Goal: Information Seeking & Learning: Learn about a topic

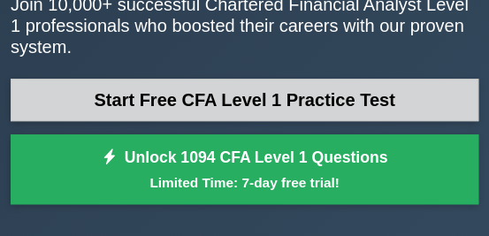
click at [239, 96] on link "Start Free CFA Level 1 Practice Test" at bounding box center [245, 100] width 468 height 42
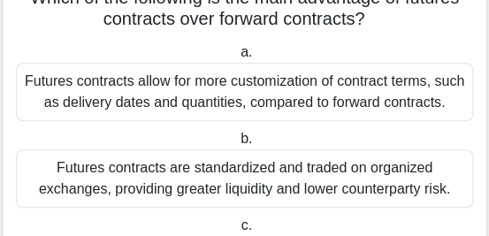
scroll to position [89, 0]
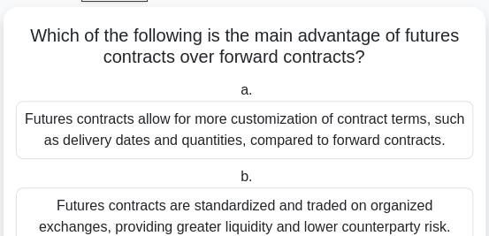
click at [173, 119] on div "Futures contracts allow for more customization of contract terms, such as deliv…" at bounding box center [245, 130] width 458 height 58
click at [237, 96] on input "a. Futures contracts allow for more customization of contract terms, such as de…" at bounding box center [237, 91] width 0 height 12
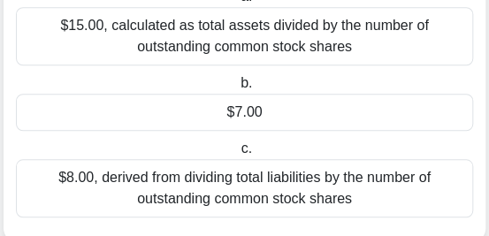
scroll to position [241, 0]
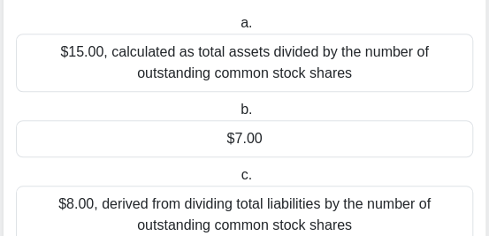
click at [197, 151] on div "$7.00" at bounding box center [245, 138] width 458 height 37
click at [237, 116] on input "b. $7.00" at bounding box center [237, 110] width 0 height 12
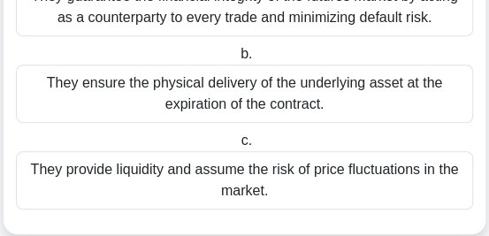
scroll to position [244, 0]
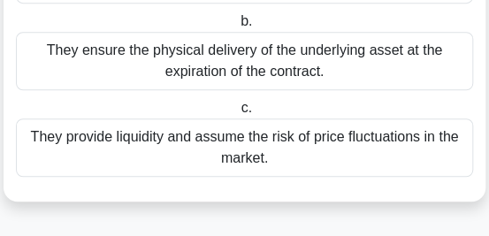
click at [212, 138] on div "They provide liquidity and assume the risk of price fluctuations in the market." at bounding box center [245, 148] width 458 height 58
click at [237, 114] on input "c. They provide liquidity and assume the risk of price fluctuations in the mark…" at bounding box center [237, 109] width 0 height 12
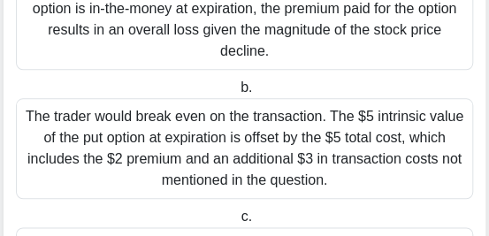
scroll to position [354, 0]
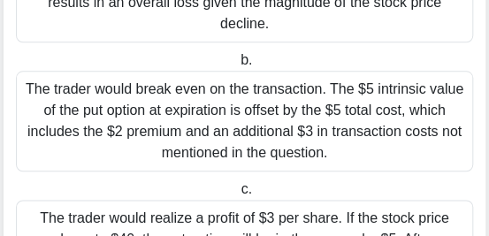
click at [119, 111] on div "The trader would break even on the transaction. The $5 intrinsic value of the p…" at bounding box center [245, 121] width 458 height 101
click at [237, 66] on input "b. The trader would break even on the transaction. The $5 intrinsic value of th…" at bounding box center [237, 61] width 0 height 12
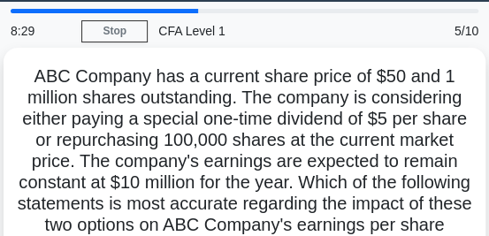
scroll to position [89, 0]
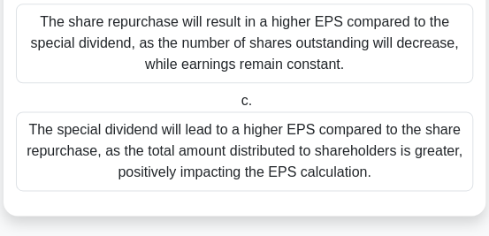
click at [99, 136] on div "The special dividend will lead to a higher EPS compared to the share repurchase…" at bounding box center [245, 152] width 458 height 80
click at [237, 107] on input "c. The special dividend will lead to a higher EPS compared to the share repurch…" at bounding box center [237, 102] width 0 height 12
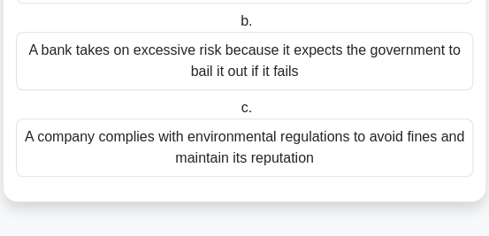
scroll to position [156, 0]
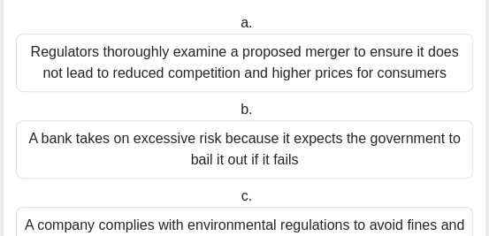
click at [189, 143] on div "A bank takes on excessive risk because it expects the government to bail it out…" at bounding box center [245, 149] width 458 height 58
click at [237, 116] on input "b. A bank takes on excessive risk because it expects the government to bail it …" at bounding box center [237, 110] width 0 height 12
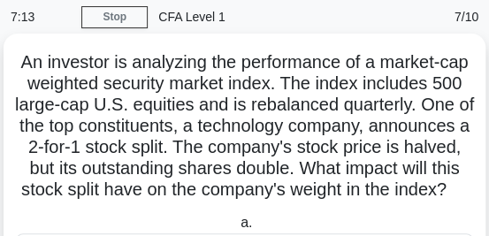
scroll to position [89, 0]
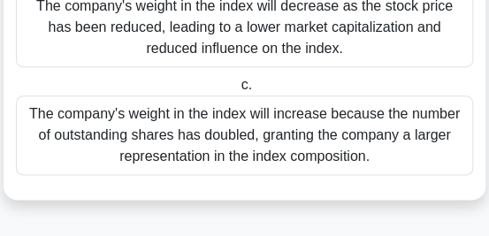
click at [249, 162] on div "The company's weight in the index will increase because the number of outstandi…" at bounding box center [245, 136] width 458 height 80
click at [237, 91] on input "c. The company's weight in the index will increase because the number of outsta…" at bounding box center [237, 86] width 0 height 12
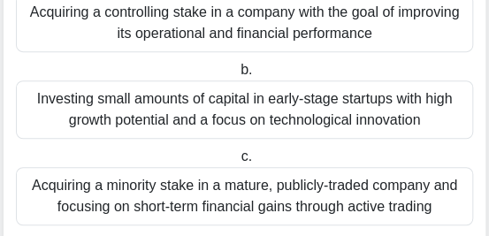
scroll to position [156, 0]
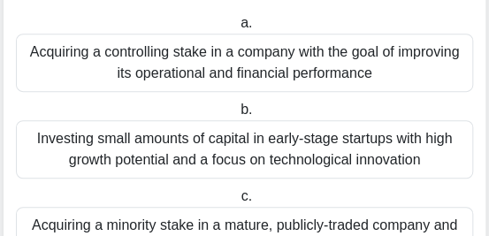
click at [185, 66] on div "Acquiring a controlling stake in a company with the goal of improving its opera…" at bounding box center [245, 63] width 458 height 58
click at [237, 29] on input "a. Acquiring a controlling stake in a company with the goal of improving its op…" at bounding box center [237, 24] width 0 height 12
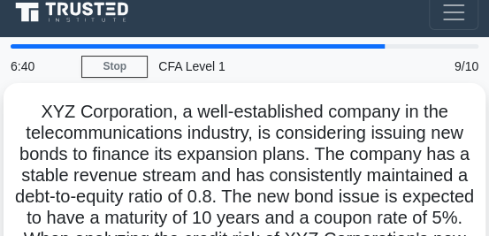
scroll to position [89, 0]
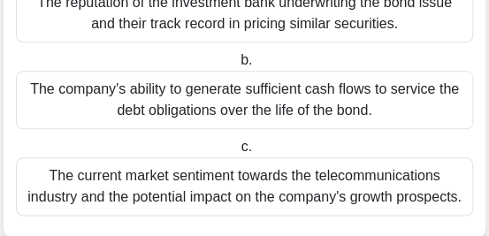
click at [115, 126] on div "The company's ability to generate sufficient cash flows to service the debt obl…" at bounding box center [245, 100] width 458 height 58
click at [237, 66] on input "b. The company's ability to generate sufficient cash flows to service the debt …" at bounding box center [237, 61] width 0 height 12
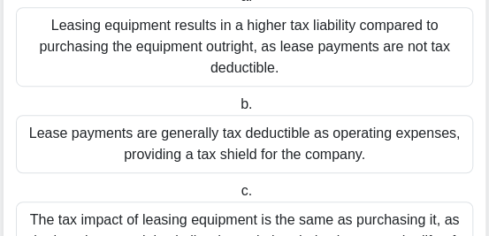
scroll to position [177, 0]
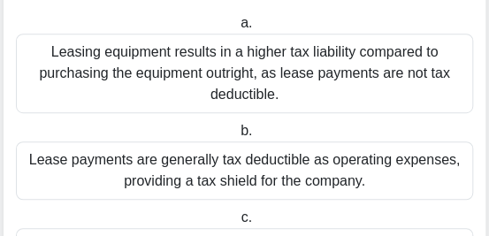
click at [238, 79] on div "Leasing equipment results in a higher tax liability compared to purchasing the …" at bounding box center [245, 74] width 458 height 80
click at [237, 29] on input "a. Leasing equipment results in a higher tax liability compared to purchasing t…" at bounding box center [237, 24] width 0 height 12
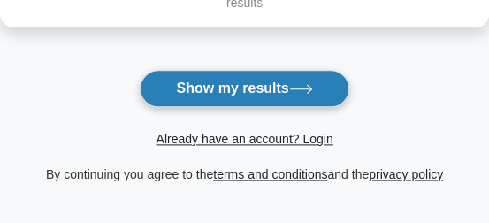
click at [191, 91] on button "Show my results" at bounding box center [244, 88] width 209 height 37
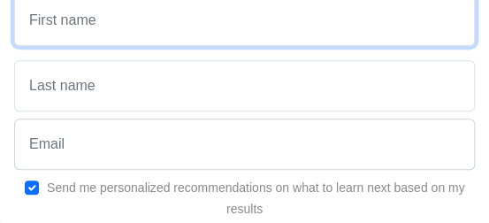
scroll to position [232, 0]
